Goal: Transaction & Acquisition: Purchase product/service

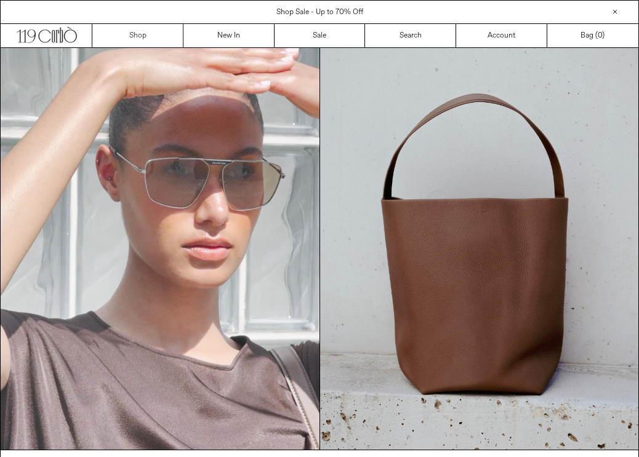
click at [137, 34] on link "Shop" at bounding box center [137, 35] width 91 height 23
click at [150, 36] on link "Shop" at bounding box center [137, 35] width 91 height 23
click at [235, 28] on link "New In" at bounding box center [228, 35] width 91 height 23
click at [339, 4] on div "Shop Sale - Up to 70% Off Free Shipping within [GEOGRAPHIC_DATA] and [GEOGRAPHI…" at bounding box center [319, 11] width 639 height 23
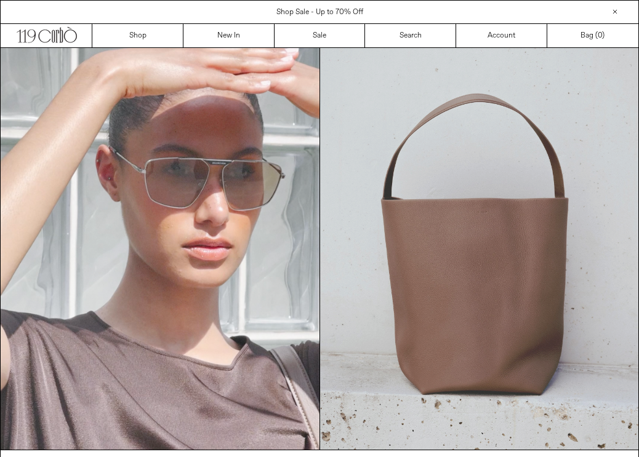
click at [365, 212] on img at bounding box center [479, 249] width 319 height 402
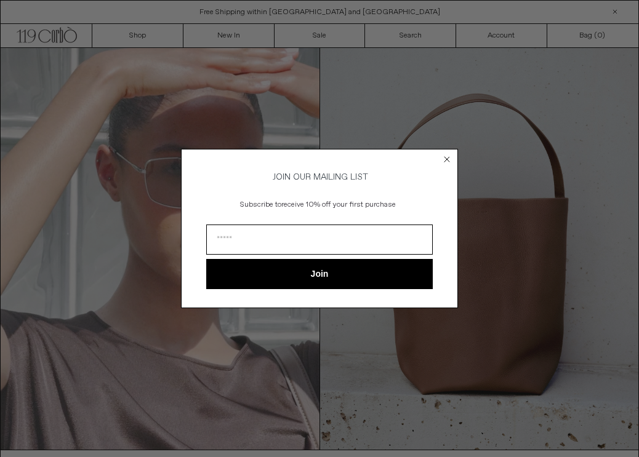
click at [448, 159] on circle "Close dialog" at bounding box center [447, 160] width 12 height 12
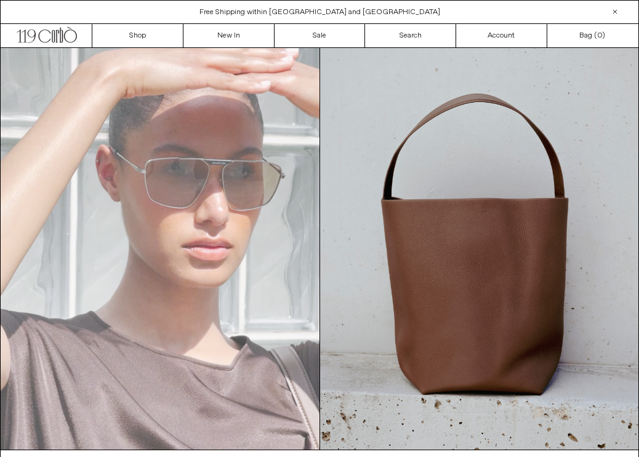
click at [257, 164] on video "Your browser does not support the video tag." at bounding box center [160, 249] width 319 height 402
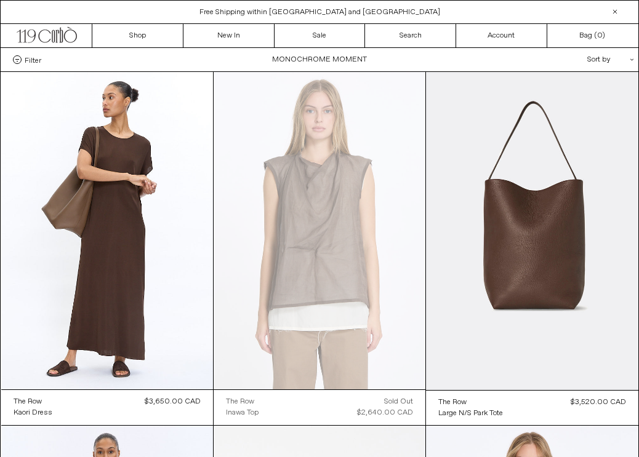
click at [603, 57] on div "Sort by .cls-1{fill:#231f20}" at bounding box center [570, 59] width 111 height 23
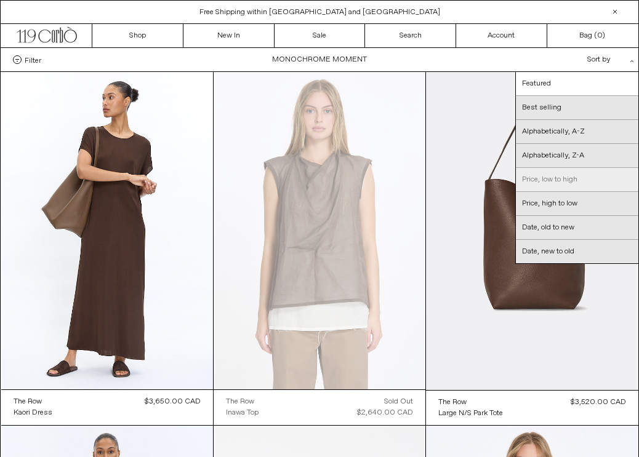
click at [570, 182] on link "Price, low to high" at bounding box center [577, 180] width 123 height 24
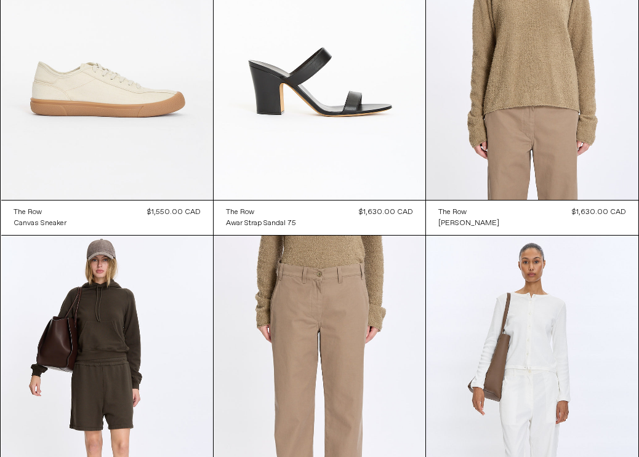
scroll to position [1611, 0]
